Goal: Navigation & Orientation: Find specific page/section

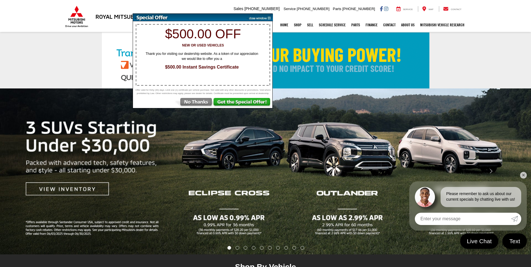
click at [269, 18] on img at bounding box center [259, 18] width 28 height 8
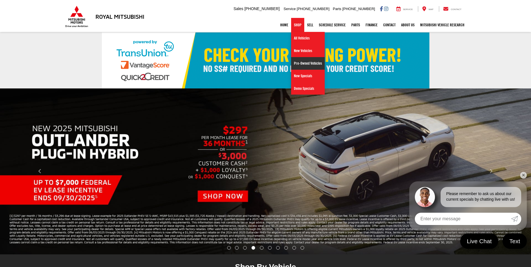
click at [300, 64] on link "Pre-Owned Vehicles" at bounding box center [308, 63] width 34 height 13
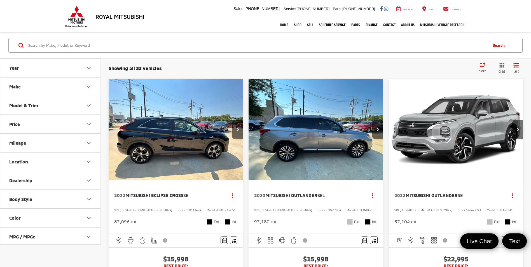
click at [88, 87] on icon "Make" at bounding box center [88, 87] width 3 height 2
